Goal: Information Seeking & Learning: Learn about a topic

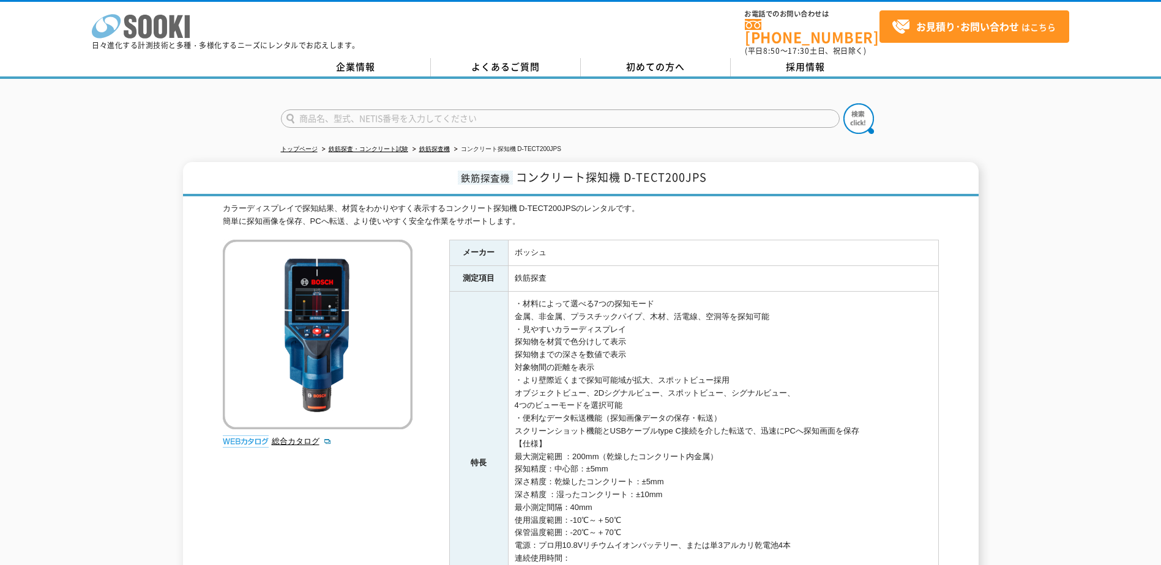
click at [163, 20] on icon at bounding box center [160, 27] width 13 height 24
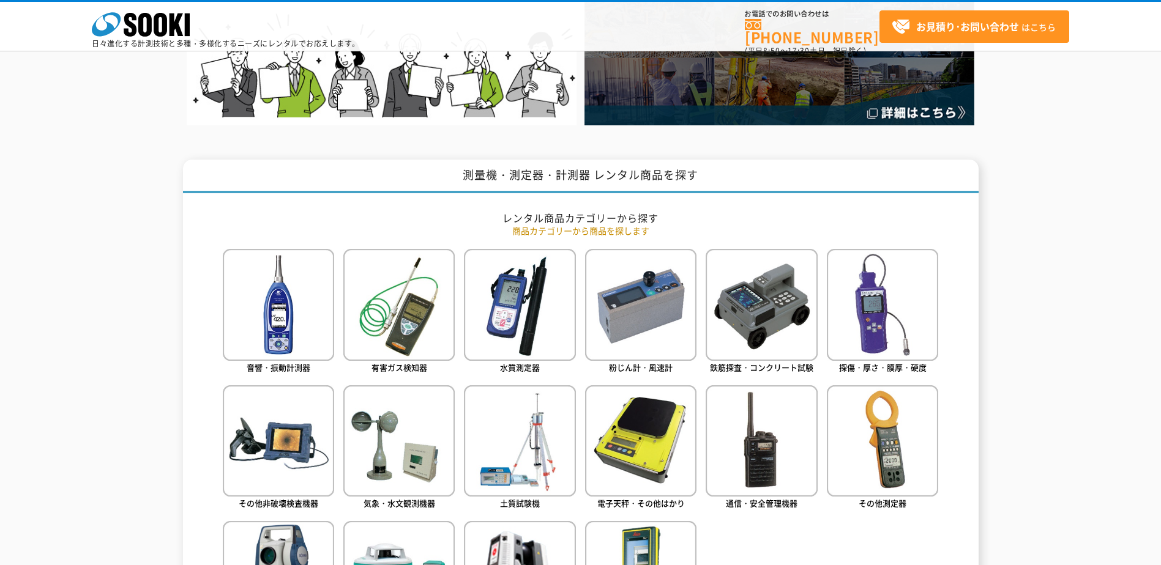
scroll to position [489, 0]
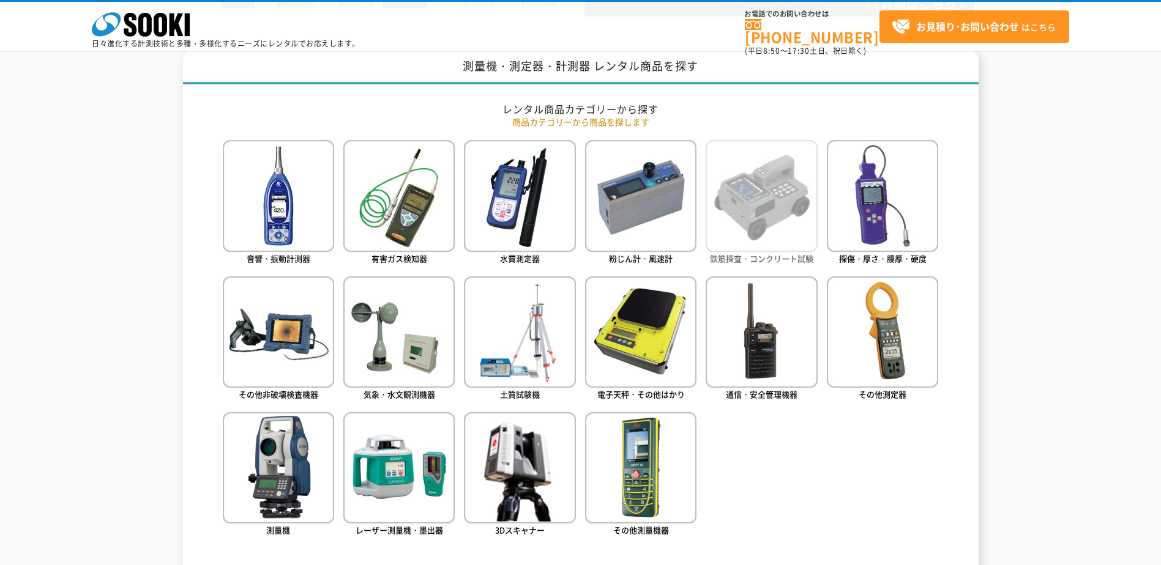
click at [770, 209] on img at bounding box center [760, 195] width 111 height 111
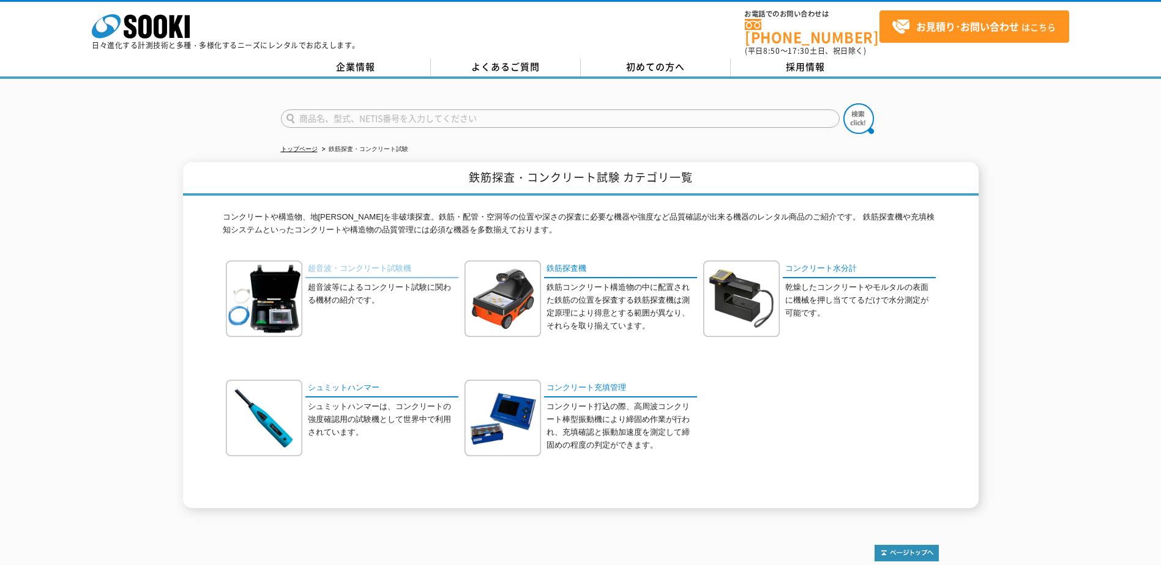
click at [340, 261] on link "超音波・コンクリート試験機" at bounding box center [381, 270] width 153 height 18
click at [584, 264] on link "鉄筋探査機" at bounding box center [620, 270] width 153 height 18
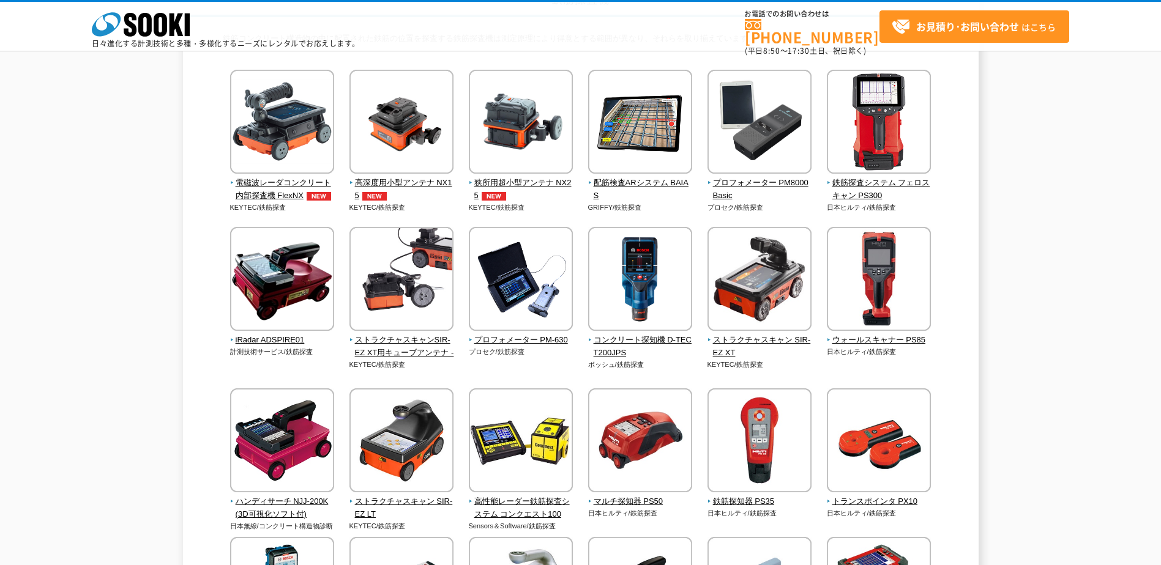
scroll to position [122, 0]
click at [599, 339] on span "コンクリート探知機 D-TECT200JPS" at bounding box center [640, 346] width 105 height 26
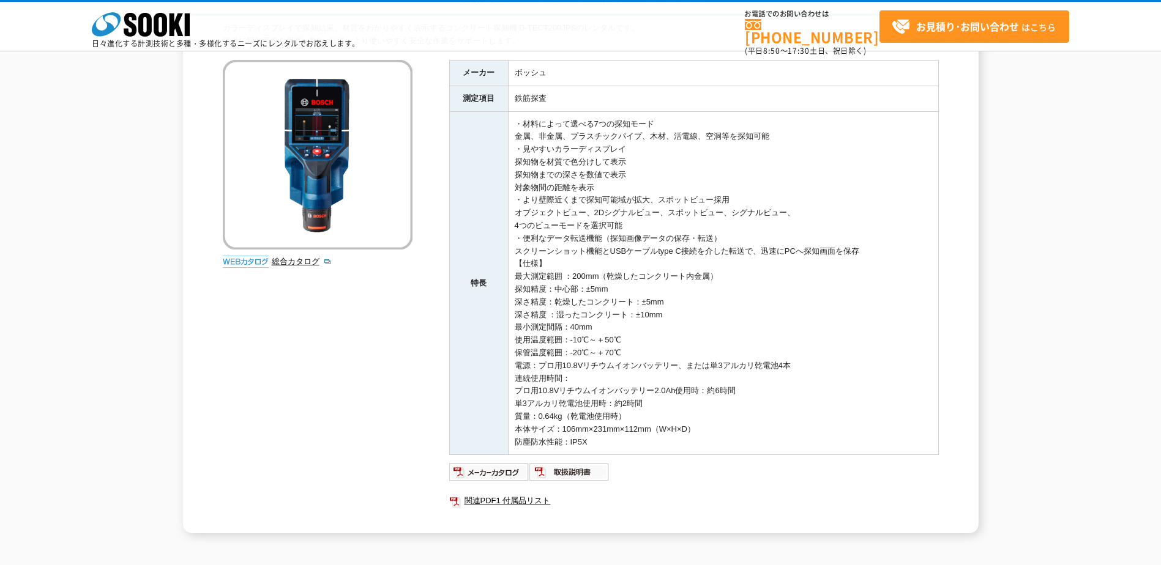
scroll to position [266, 0]
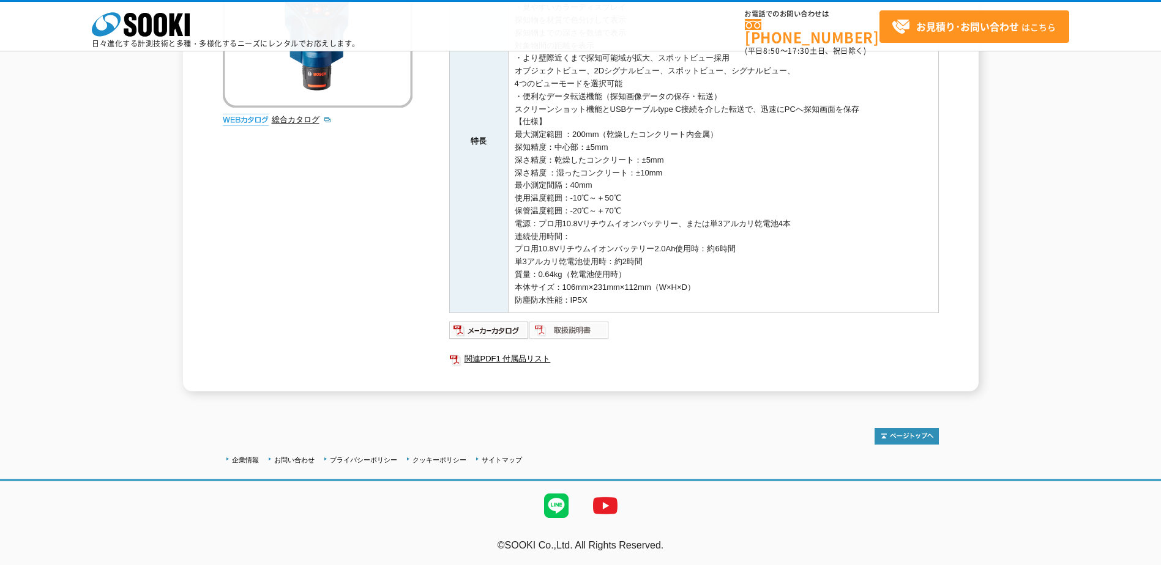
click at [596, 332] on img at bounding box center [569, 331] width 80 height 20
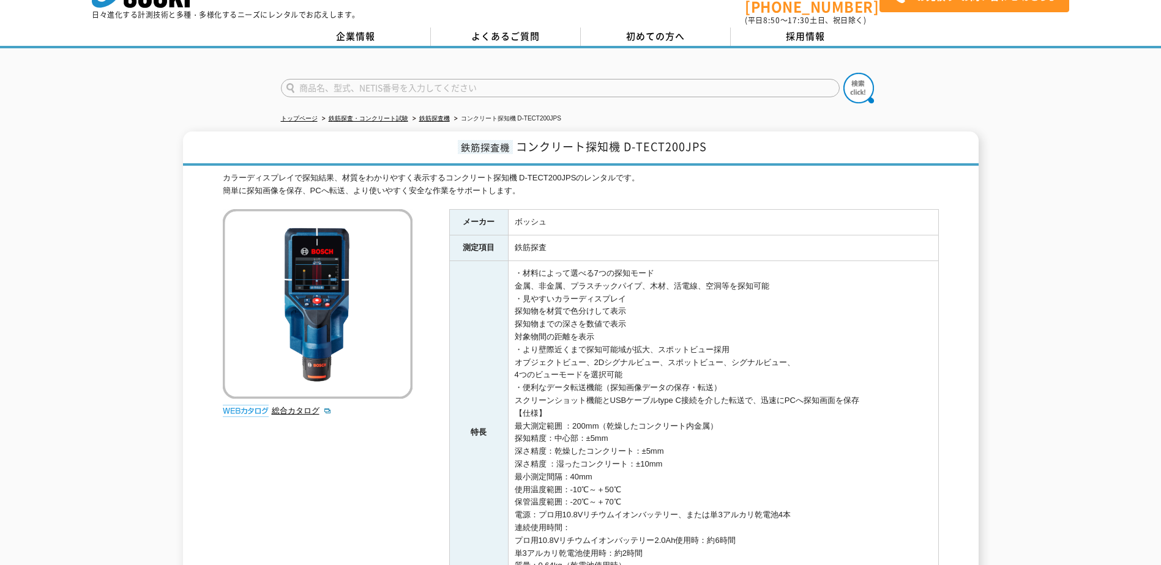
scroll to position [0, 0]
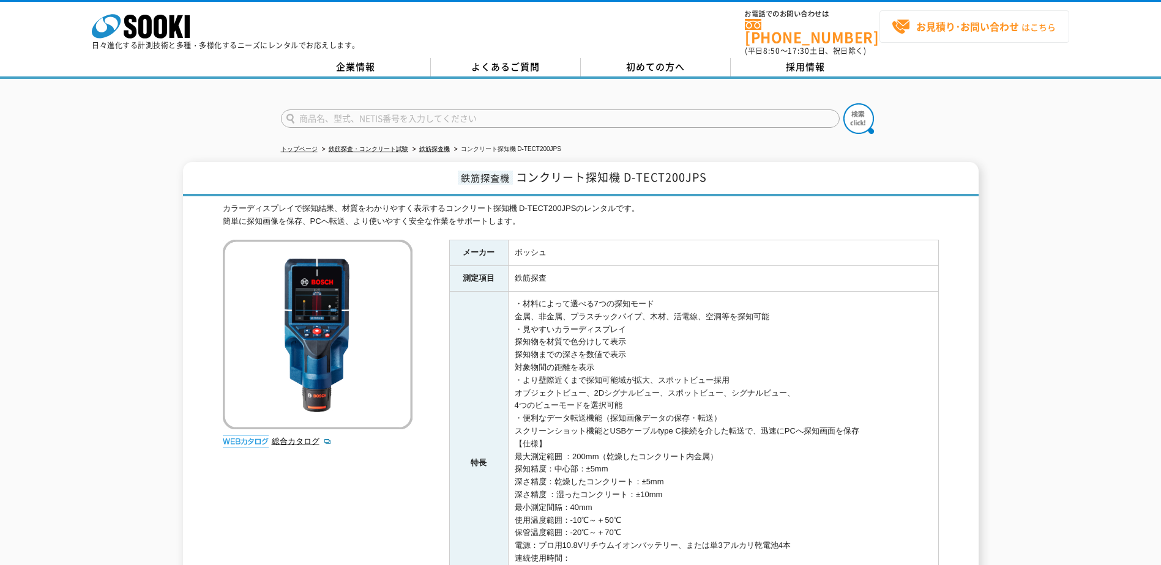
click at [934, 19] on strong "お見積り･お問い合わせ" at bounding box center [967, 26] width 103 height 15
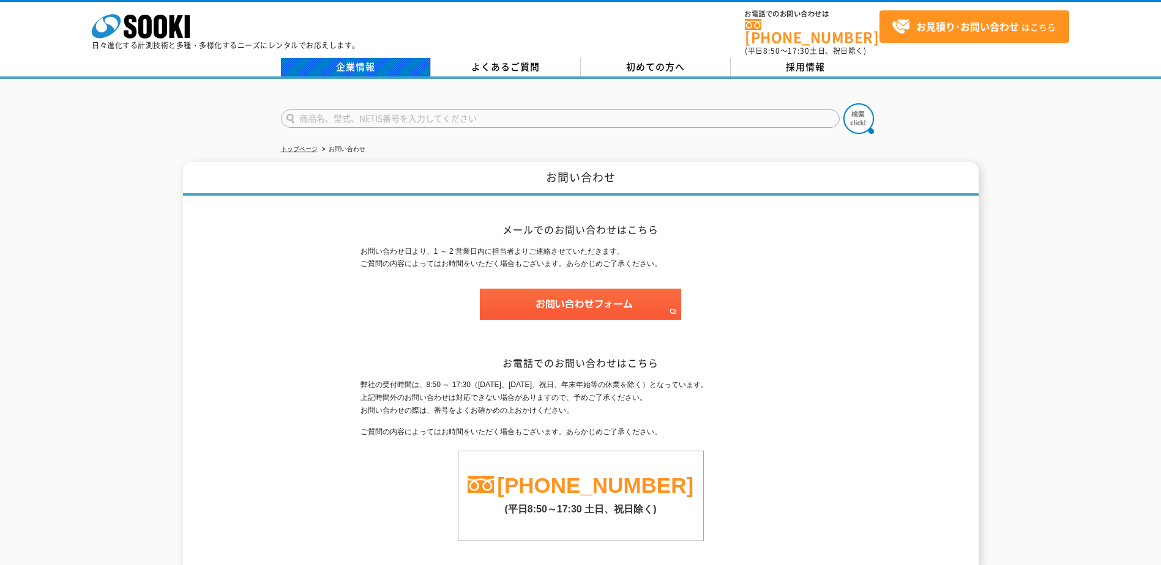
click at [338, 58] on link "企業情報" at bounding box center [356, 67] width 150 height 18
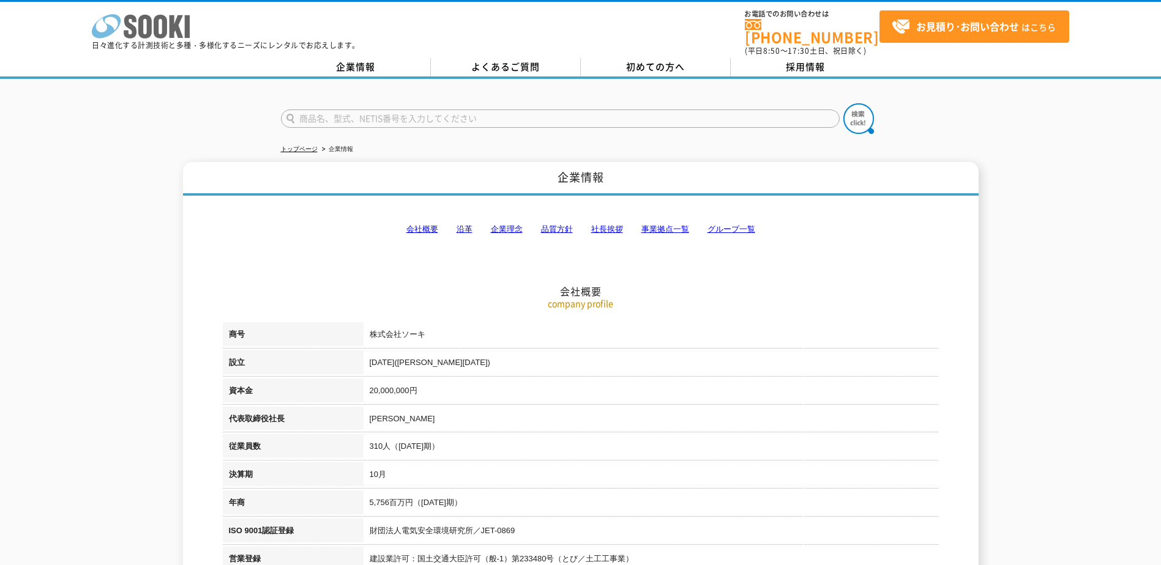
click at [149, 16] on icon "株式会社 ソーキ" at bounding box center [141, 26] width 98 height 24
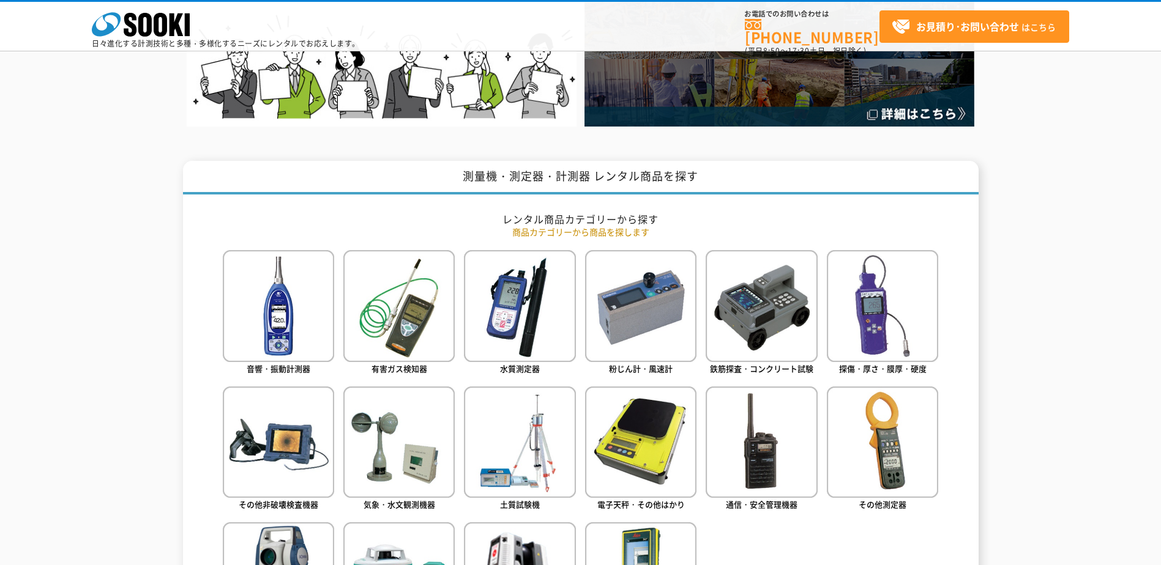
scroll to position [489, 0]
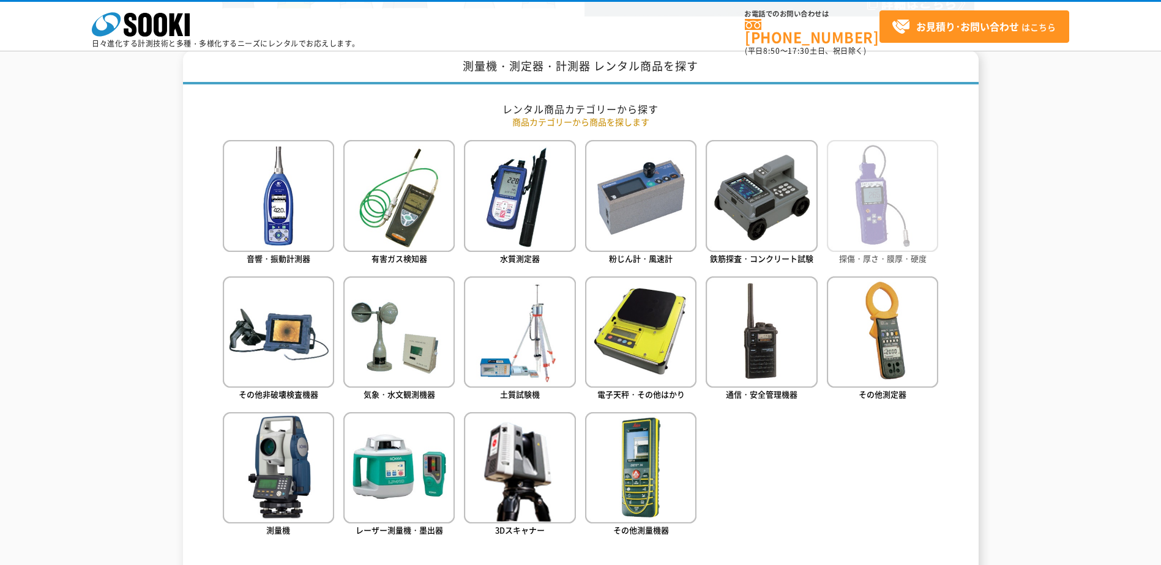
click at [874, 234] on img at bounding box center [881, 195] width 111 height 111
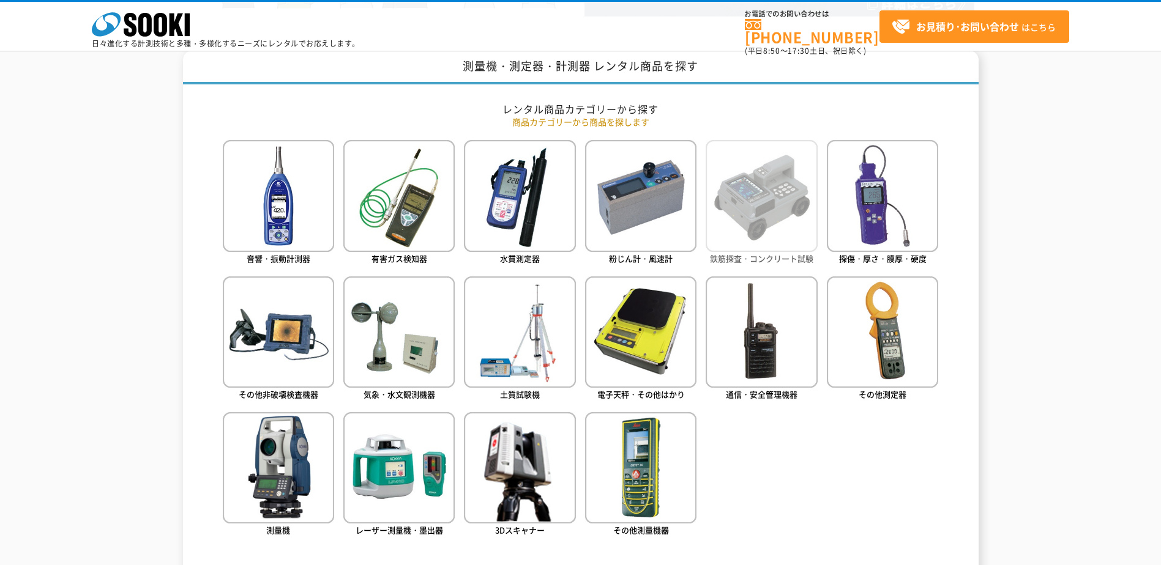
click at [804, 226] on img at bounding box center [760, 195] width 111 height 111
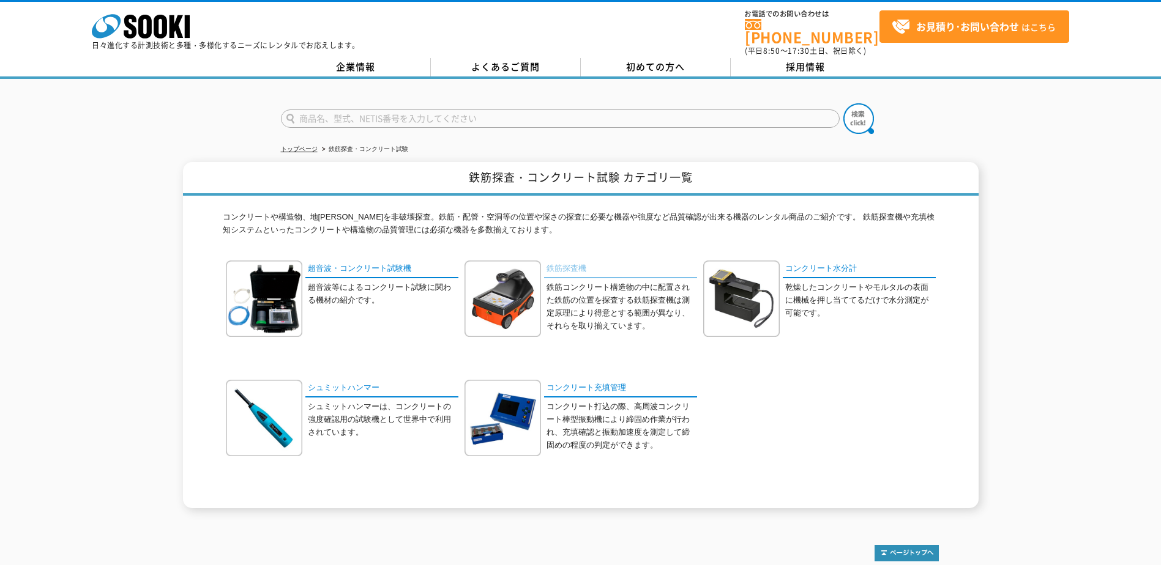
click at [548, 262] on link "鉄筋探査機" at bounding box center [620, 270] width 153 height 18
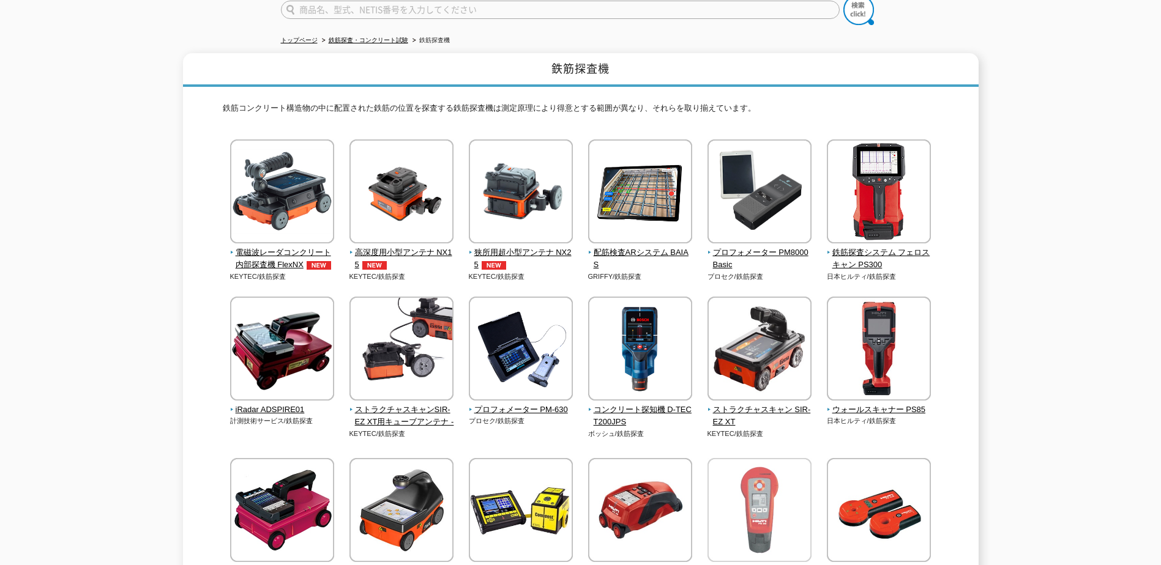
scroll to position [61, 0]
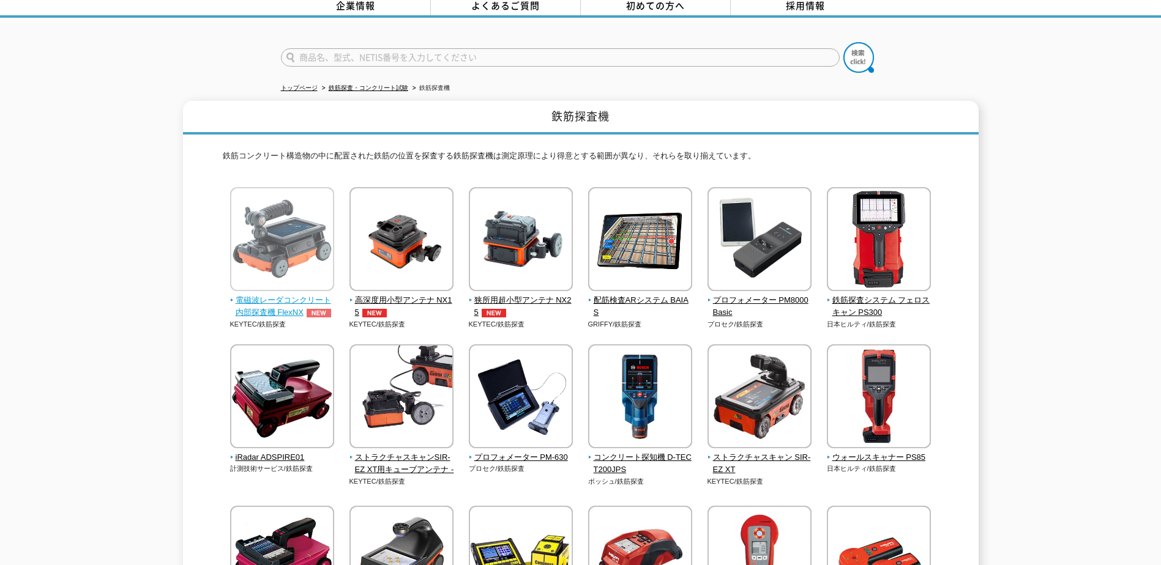
click at [289, 301] on span "電磁波レーダコンクリート内部探査機 FlexNX" at bounding box center [282, 307] width 105 height 26
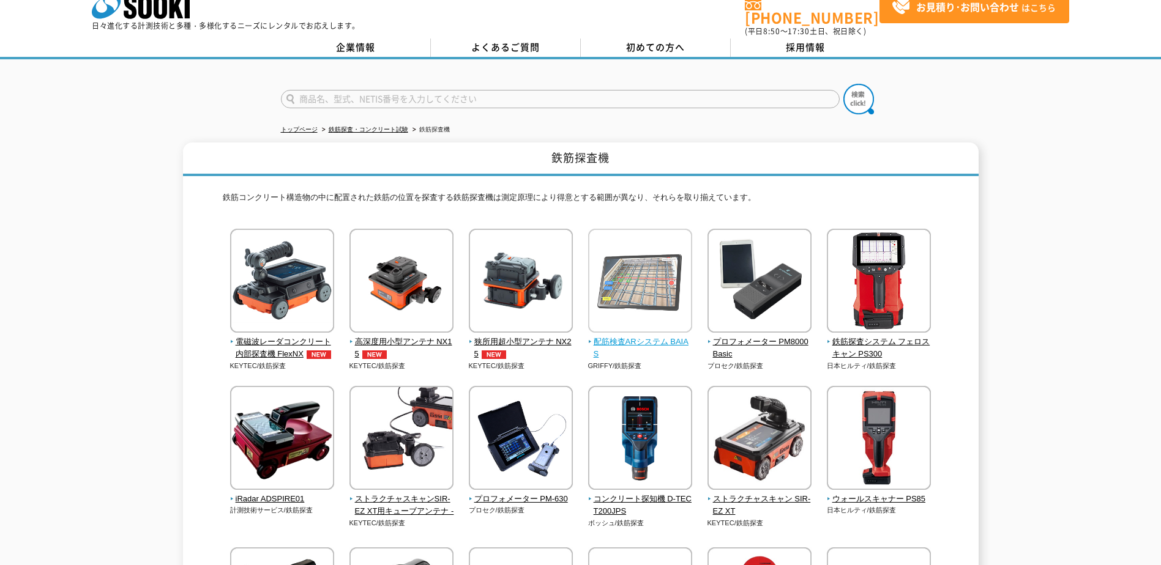
scroll to position [0, 0]
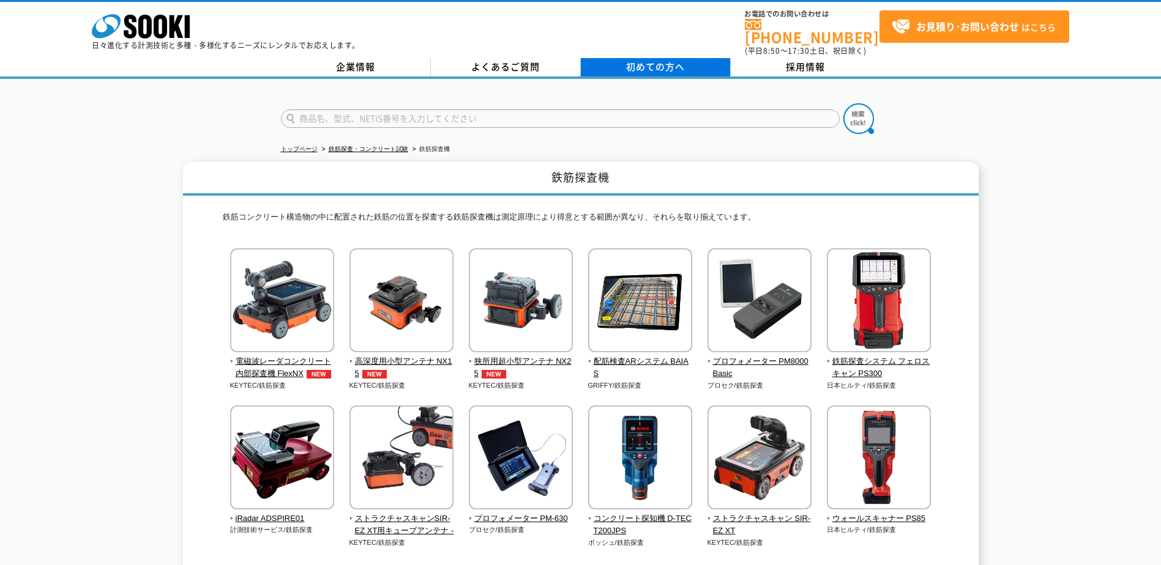
click at [701, 58] on link "初めての方へ" at bounding box center [656, 67] width 150 height 18
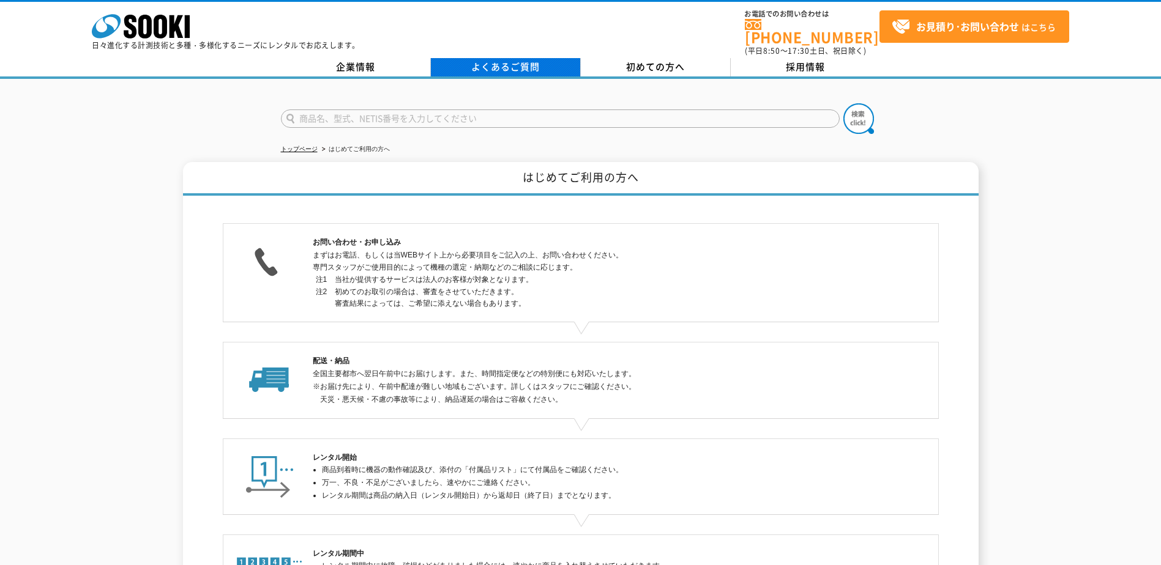
click at [546, 58] on link "よくあるご質問" at bounding box center [506, 67] width 150 height 18
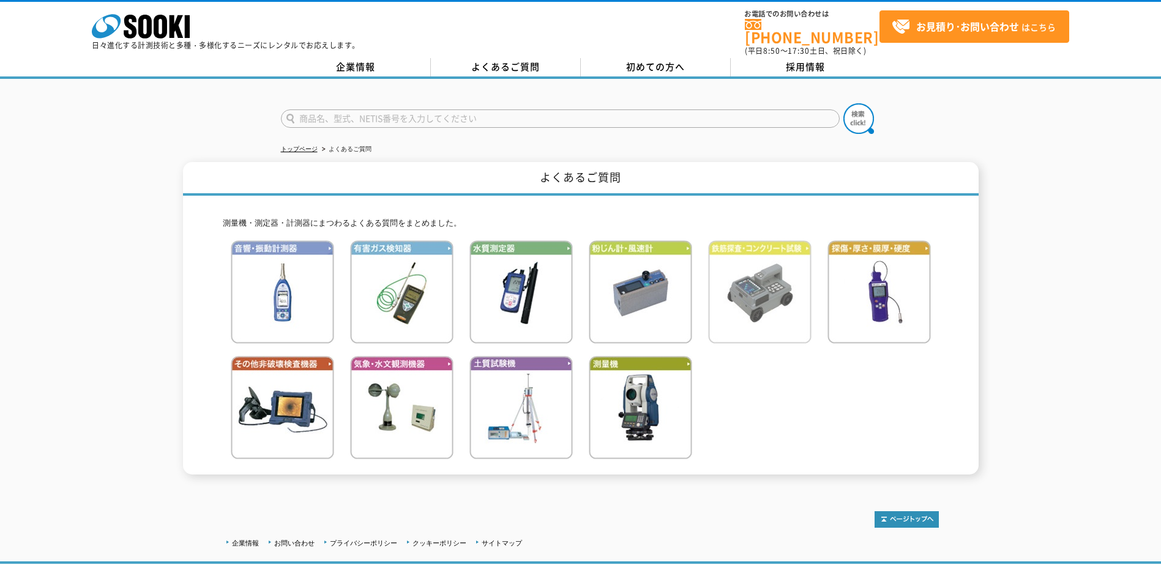
click at [737, 281] on img at bounding box center [759, 291] width 103 height 103
click at [510, 413] on img at bounding box center [520, 407] width 103 height 103
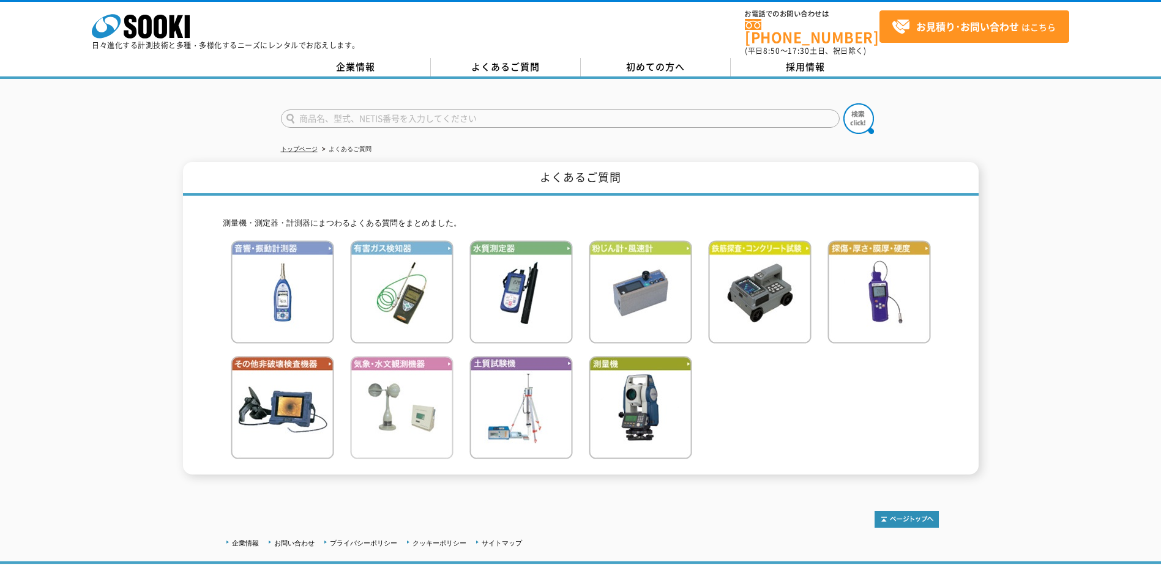
click at [440, 399] on img at bounding box center [401, 407] width 103 height 103
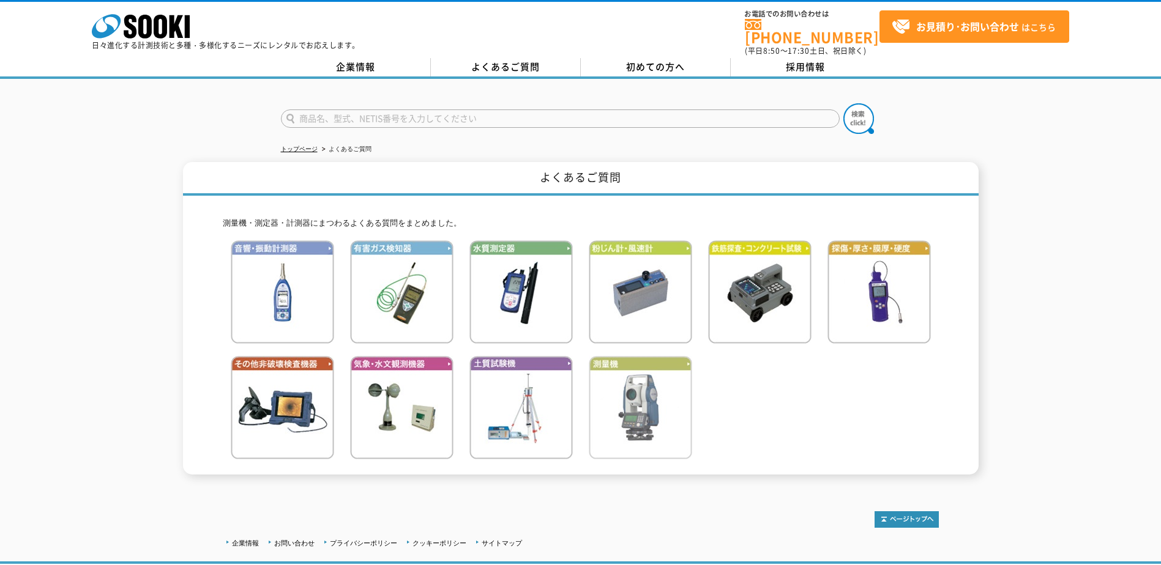
click at [658, 425] on img at bounding box center [640, 407] width 103 height 103
click at [255, 327] on img at bounding box center [282, 291] width 103 height 103
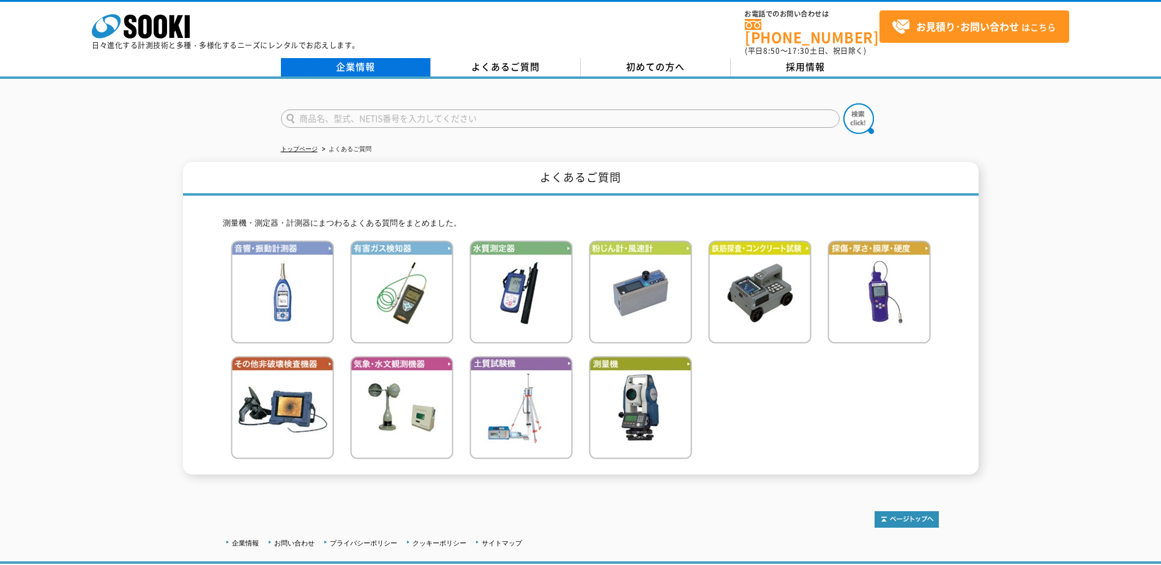
click at [384, 58] on link "企業情報" at bounding box center [356, 67] width 150 height 18
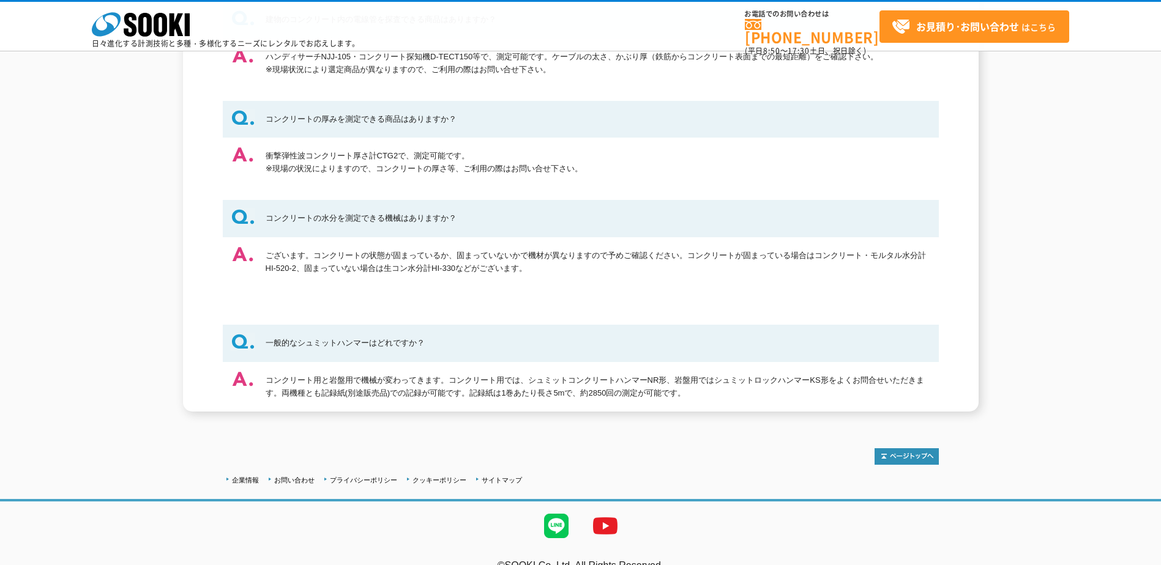
scroll to position [199, 0]
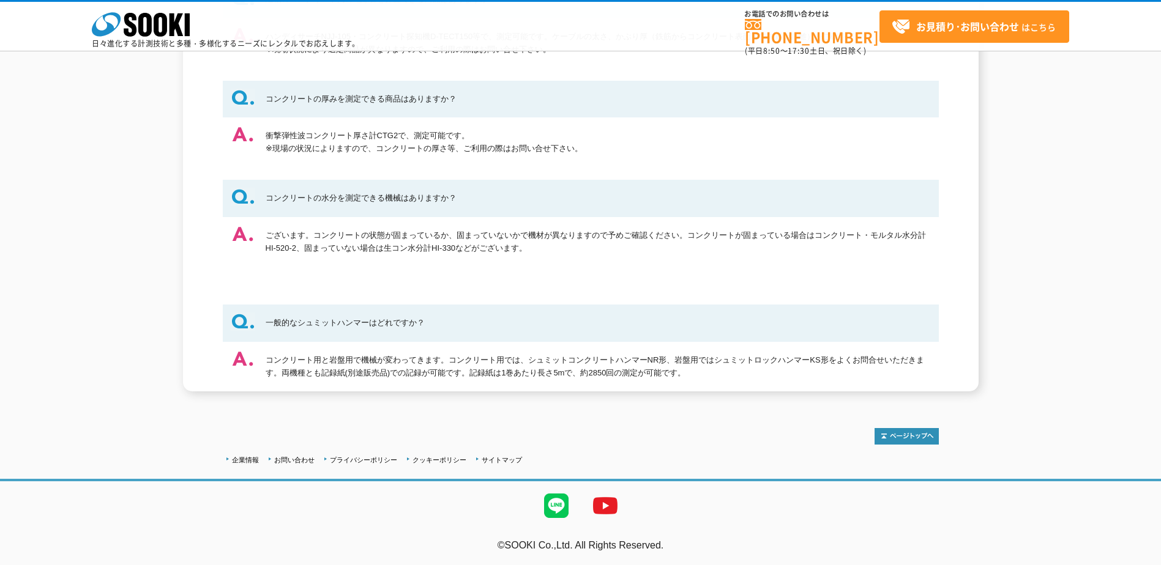
drag, startPoint x: 846, startPoint y: 295, endPoint x: 852, endPoint y: 280, distance: 15.9
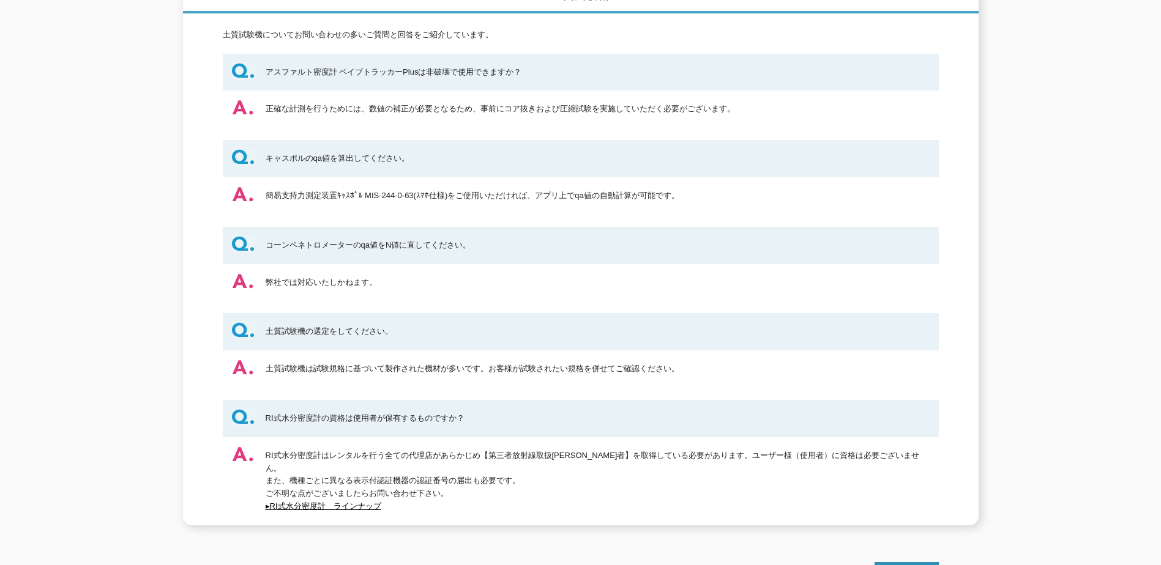
scroll to position [184, 0]
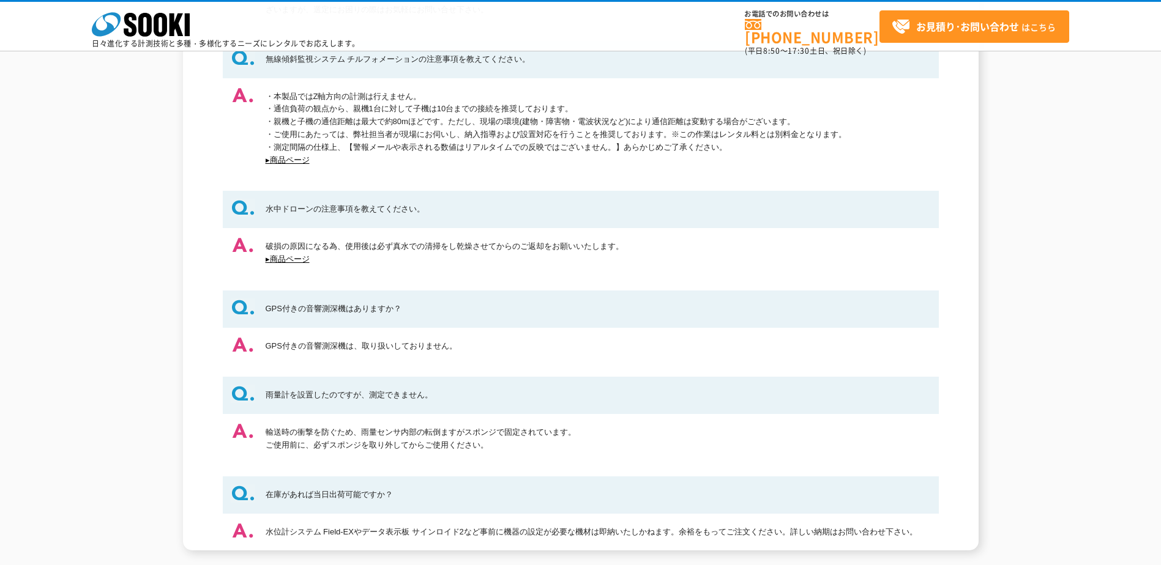
scroll to position [367, 0]
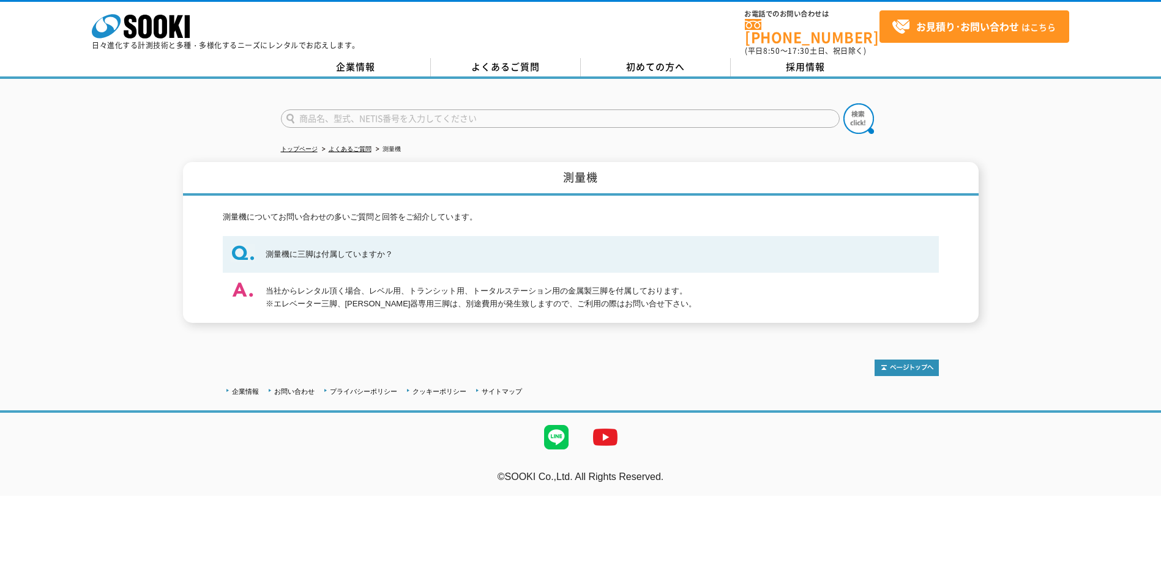
drag, startPoint x: 0, startPoint y: 0, endPoint x: 658, endPoint y: 422, distance: 781.6
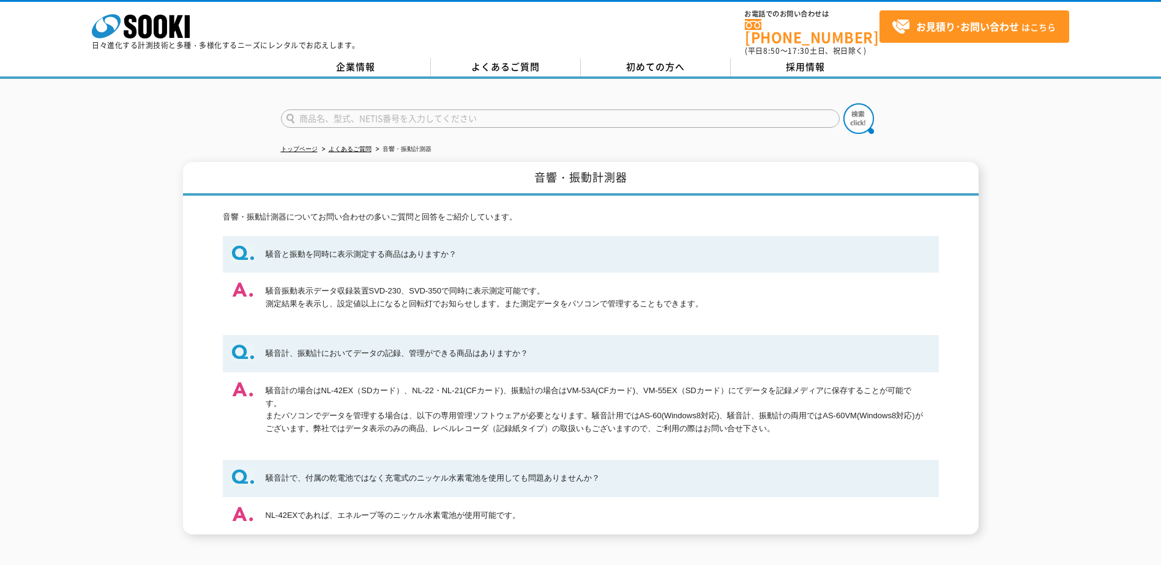
drag, startPoint x: 647, startPoint y: 320, endPoint x: 657, endPoint y: 320, distance: 9.8
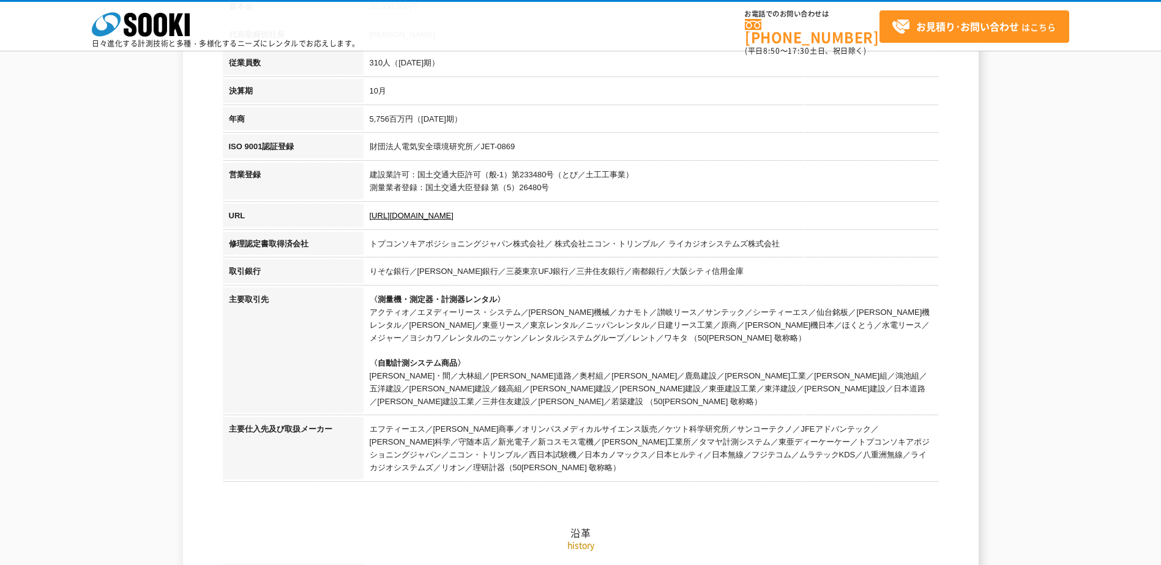
scroll to position [306, 0]
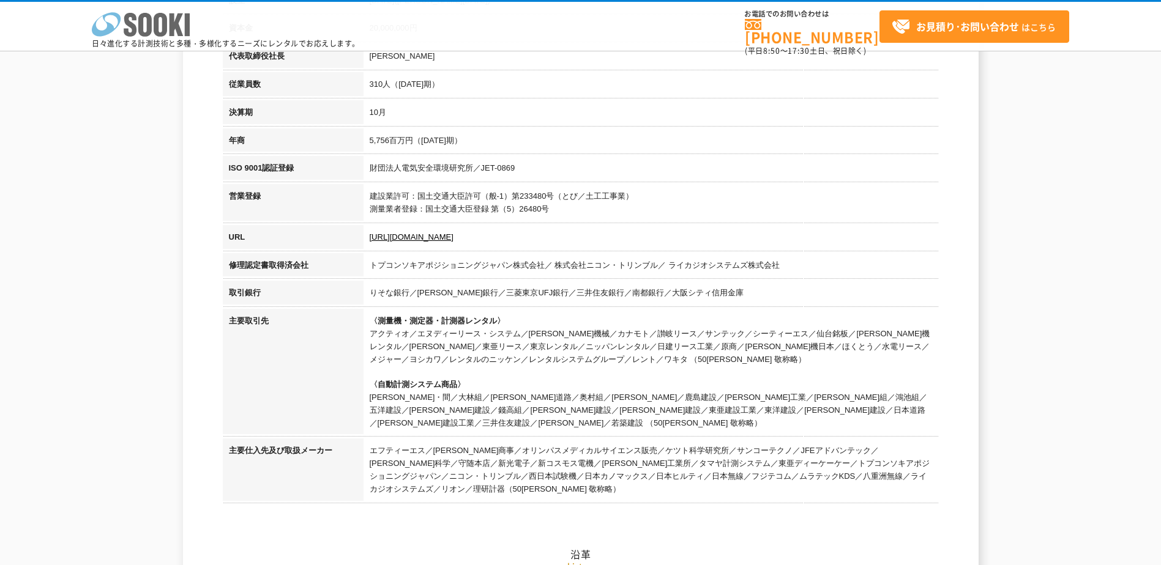
click at [146, 29] on icon "株式会社 ソーキ" at bounding box center [141, 24] width 98 height 24
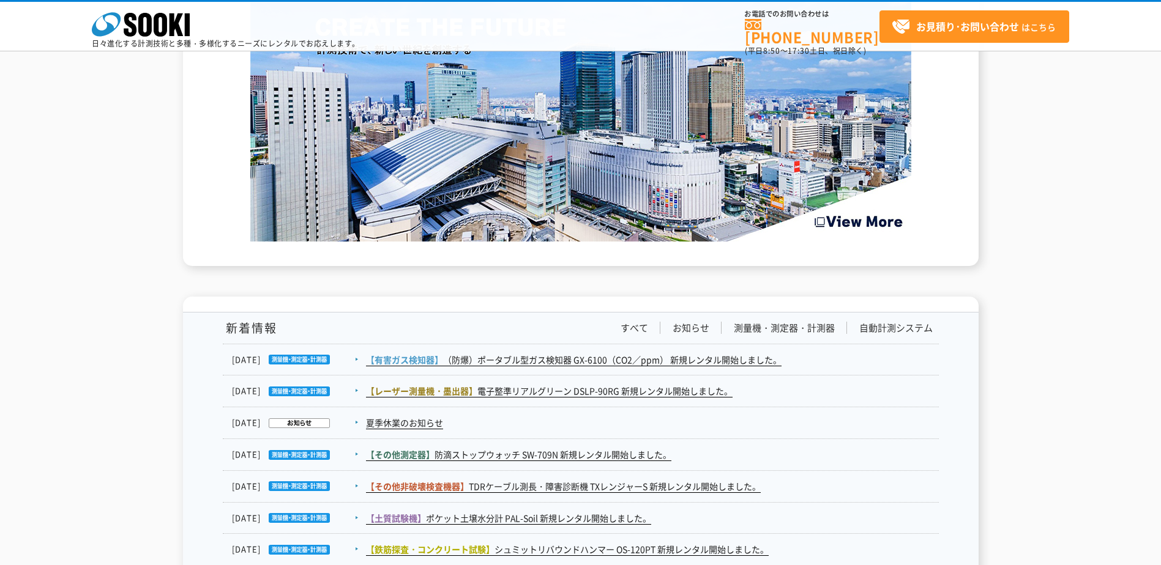
scroll to position [1774, 0]
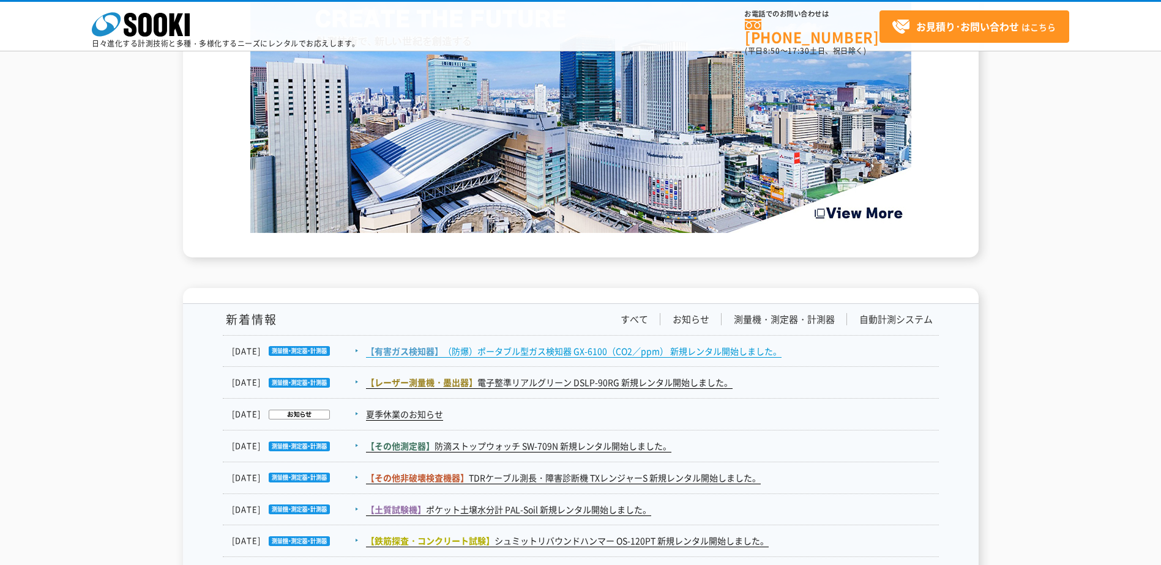
click at [461, 357] on link "【有害ガス検知器】 （防爆）ポータブル型ガス検知器 GX-6100（CO2／ppm） 新規レンタル開始しました。" at bounding box center [573, 351] width 415 height 13
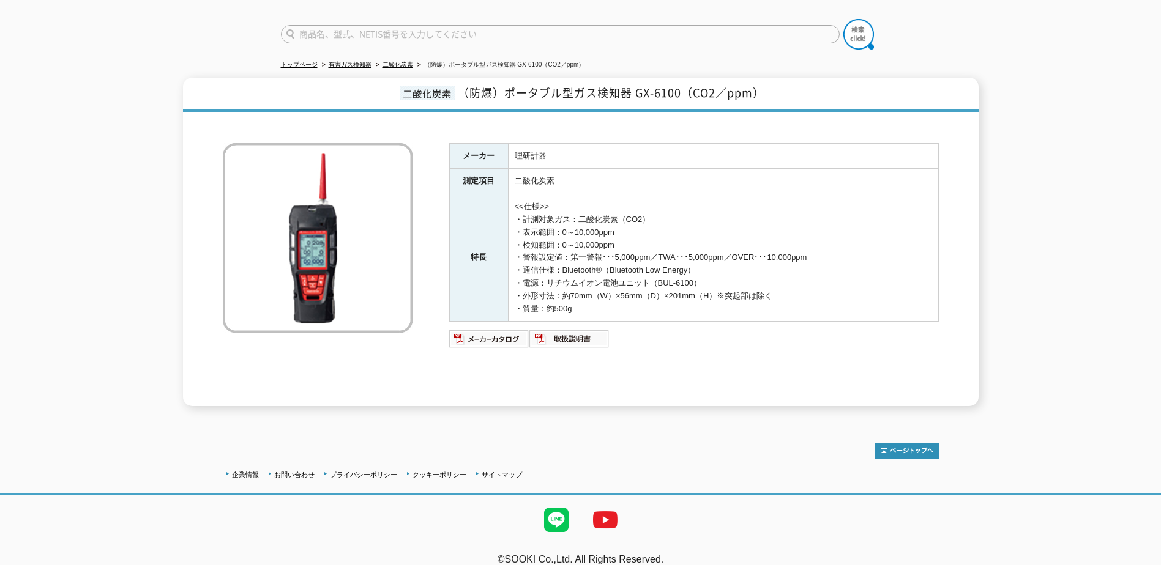
scroll to position [92, 0]
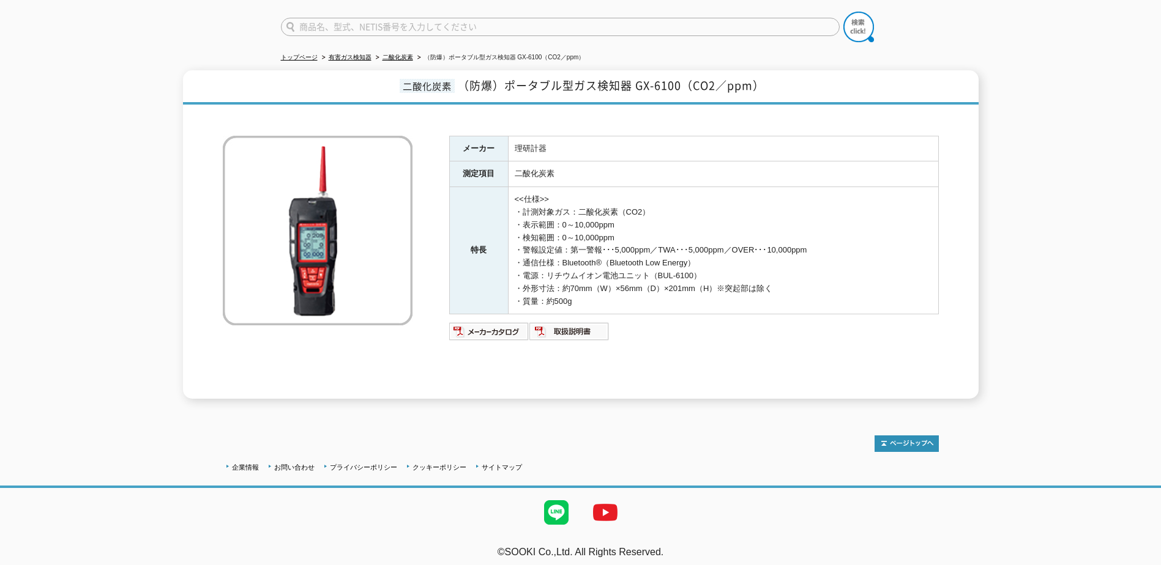
click at [300, 285] on img at bounding box center [318, 231] width 190 height 190
